Goal: Check status: Check status

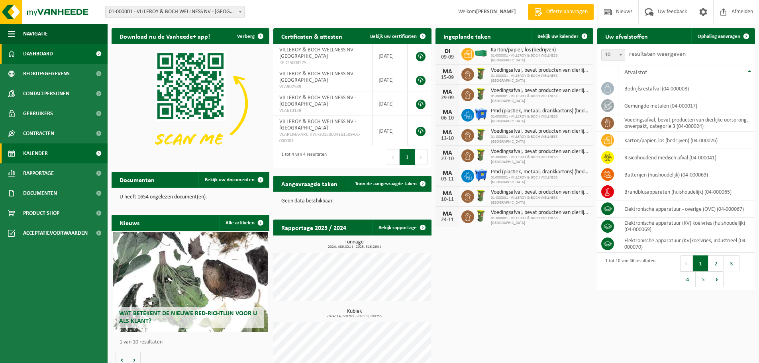
click at [37, 154] on span "Kalender" at bounding box center [35, 153] width 25 height 20
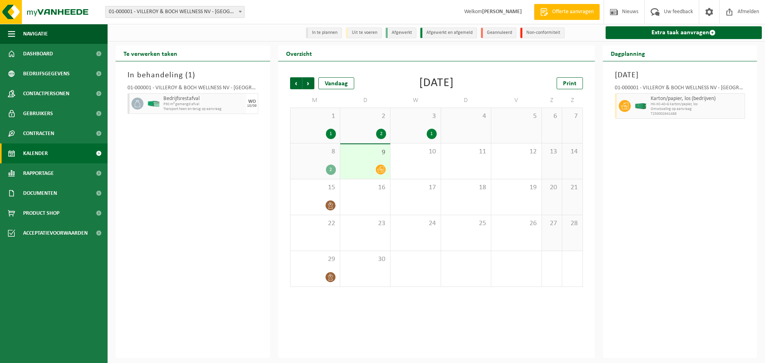
click at [334, 166] on div "2" at bounding box center [331, 170] width 10 height 10
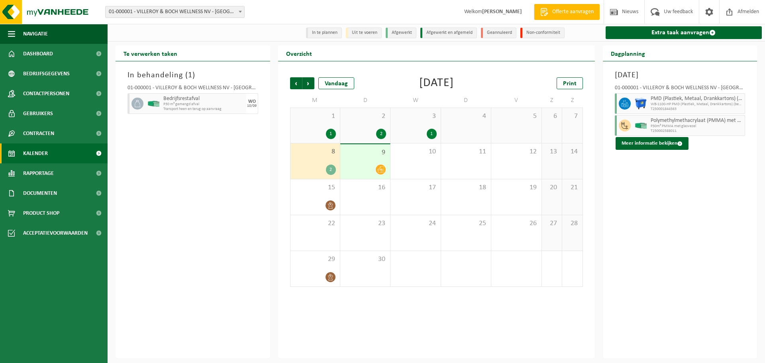
click at [244, 180] on div "In behandeling ( 1 ) 01-000001 - VILLEROY & BOCH WELLNESS NV - ROESELARE Bedrij…" at bounding box center [193, 209] width 155 height 297
